Goal: Information Seeking & Learning: Learn about a topic

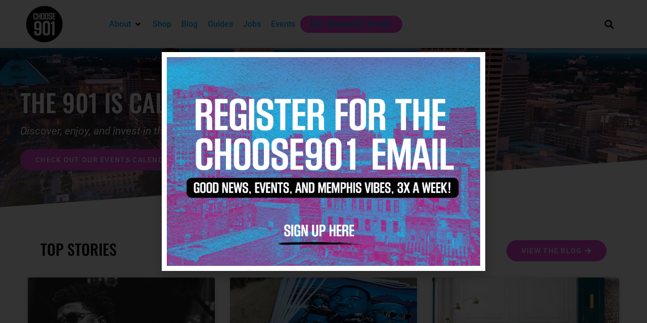
click at [475, 65] on img at bounding box center [323, 161] width 313 height 209
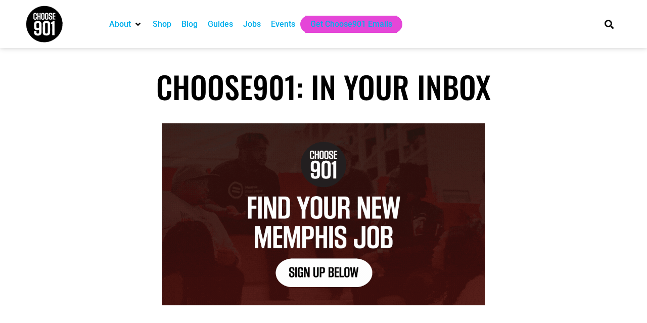
click at [276, 23] on div "Events" at bounding box center [283, 24] width 24 height 12
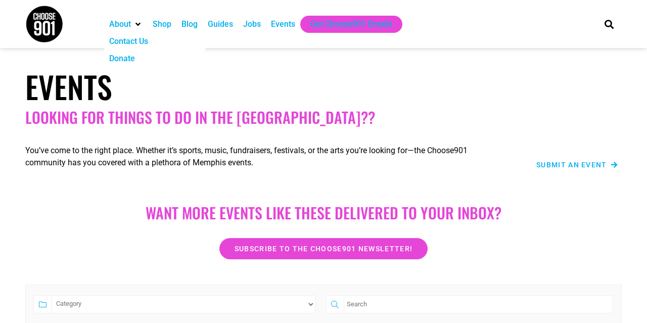
click at [125, 22] on div "About" at bounding box center [120, 24] width 22 height 12
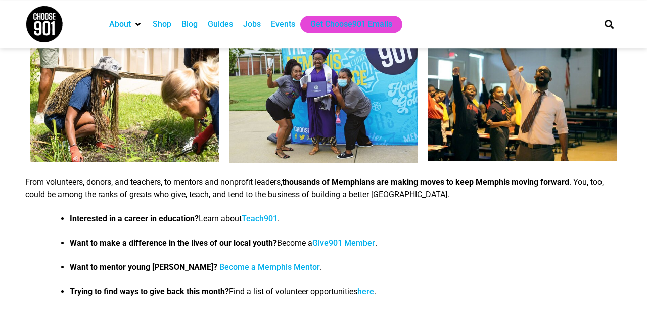
scroll to position [974, 0]
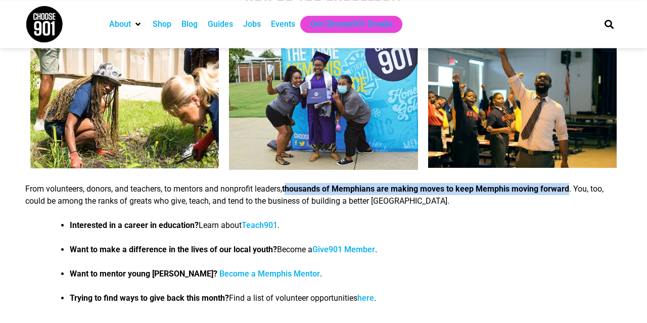
drag, startPoint x: 290, startPoint y: 170, endPoint x: 586, endPoint y: 171, distance: 296.1
click at [569, 184] on strong "thousands of Memphians are making moves to keep Memphis moving forward" at bounding box center [425, 189] width 287 height 10
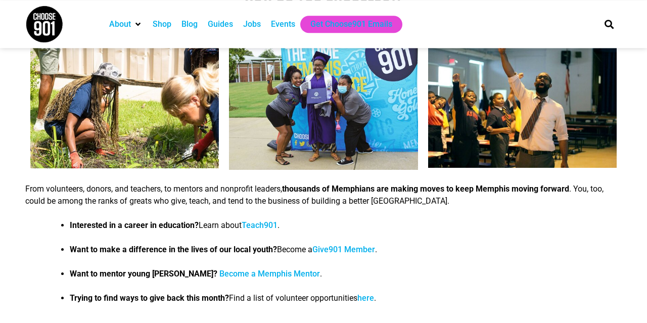
click at [571, 197] on div "From volunteers, donors, and teachers, to mentors and nonprofit leaders, thousa…" at bounding box center [323, 243] width 596 height 121
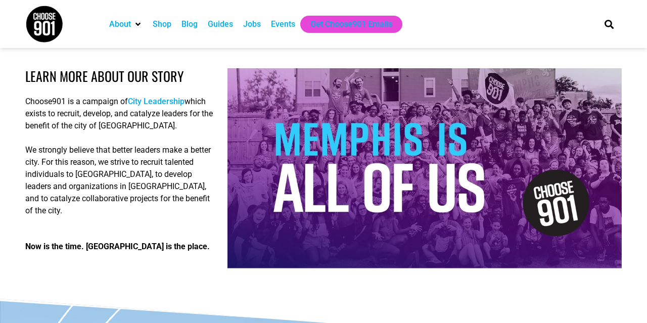
scroll to position [1510, 0]
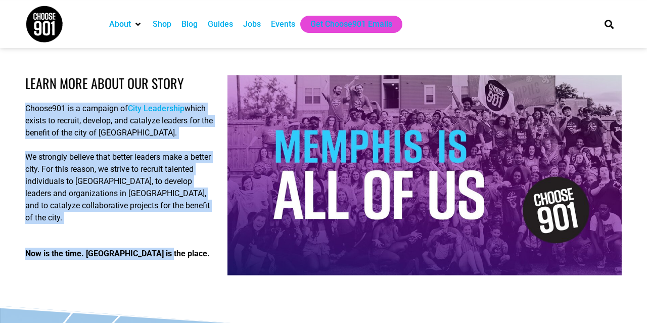
drag, startPoint x: 26, startPoint y: 90, endPoint x: 192, endPoint y: 240, distance: 223.2
click at [192, 240] on div "LEARN MORE ABOUT OUr STORY Choose901 is a campaign of City Leadership which exi…" at bounding box center [121, 175] width 202 height 210
